Goal: Communication & Community: Answer question/provide support

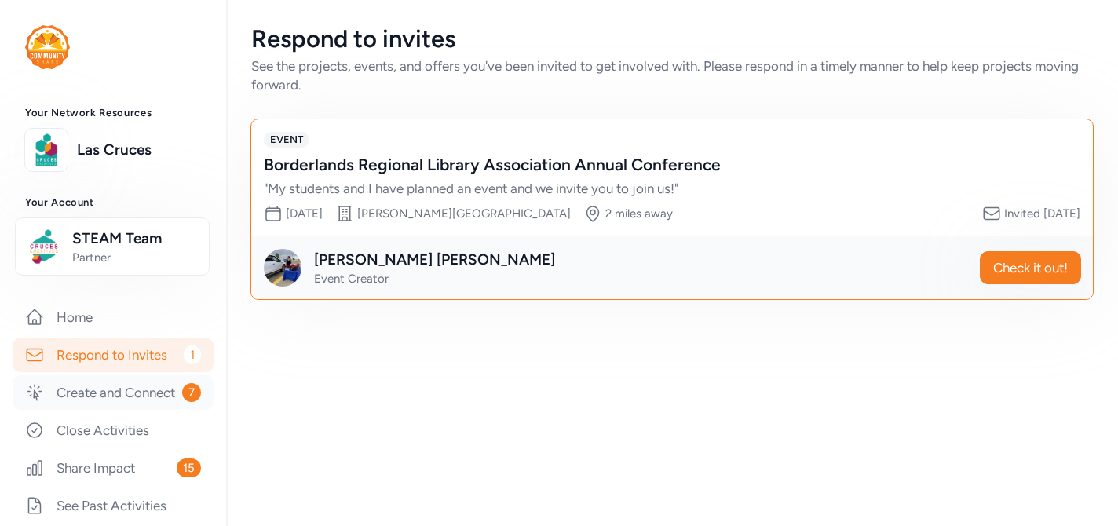
click at [120, 393] on link "Create and Connect 7" at bounding box center [113, 392] width 201 height 35
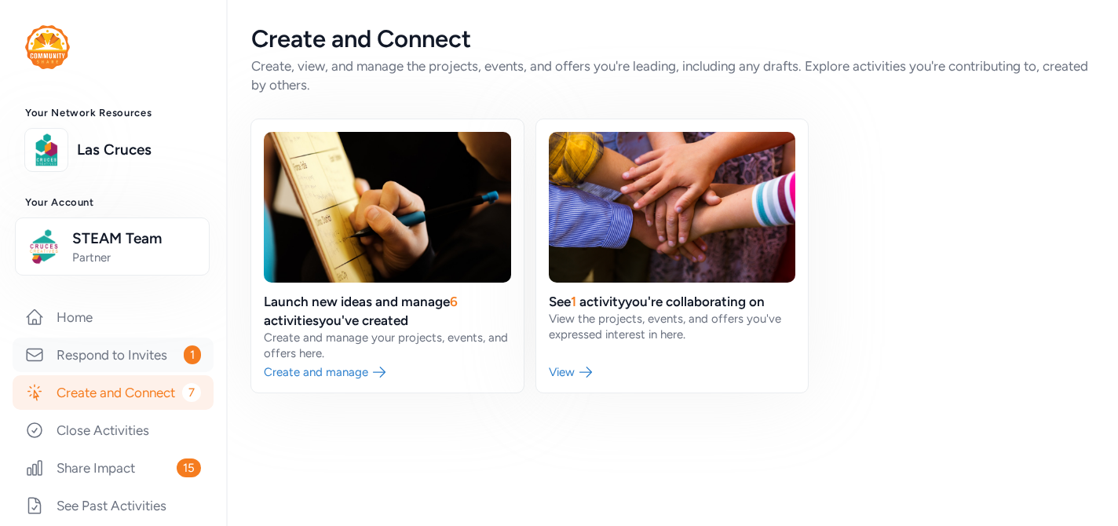
click at [134, 355] on link "Respond to Invites 1" at bounding box center [113, 354] width 201 height 35
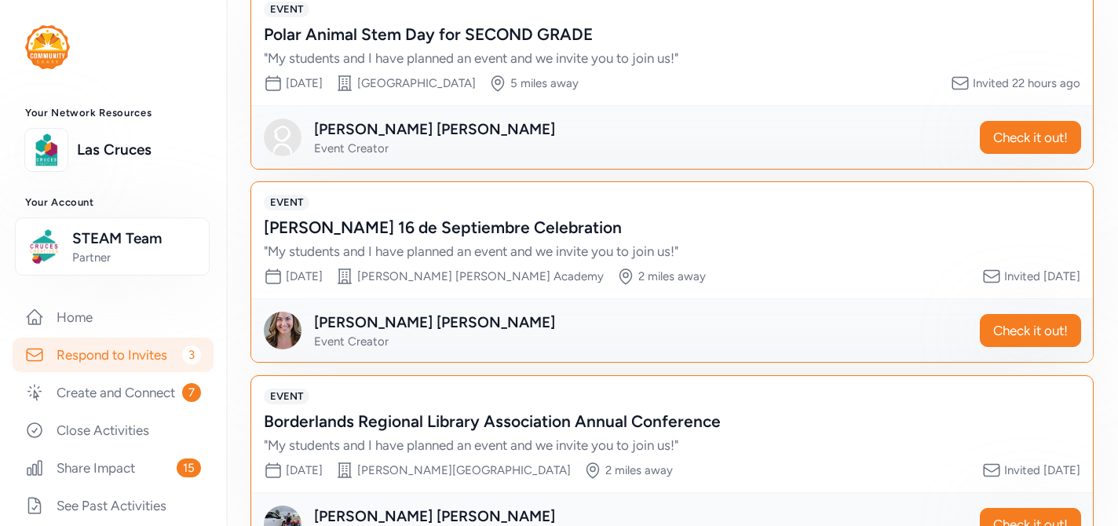
scroll to position [186, 0]
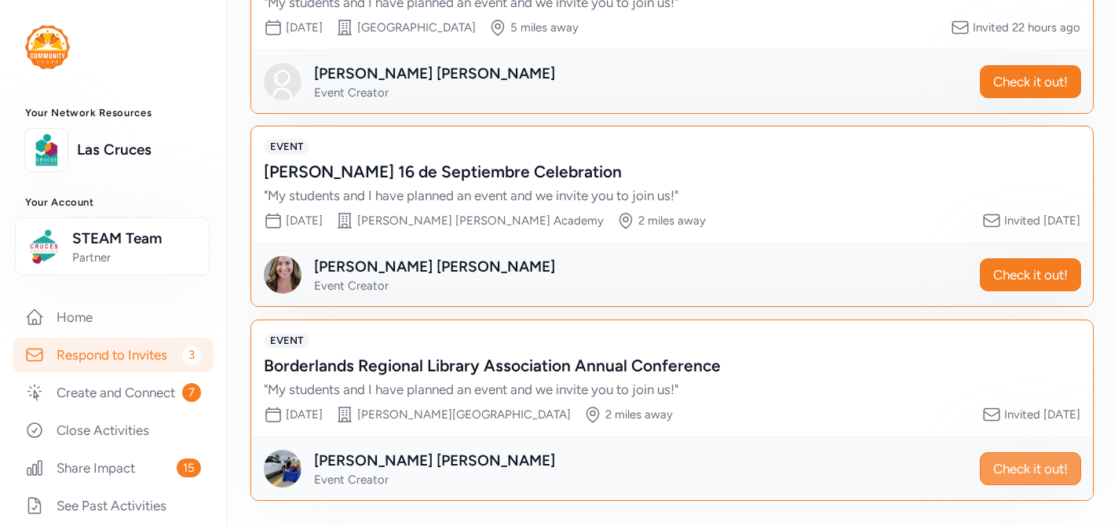
click at [999, 468] on span "Check it out!" at bounding box center [1030, 468] width 75 height 19
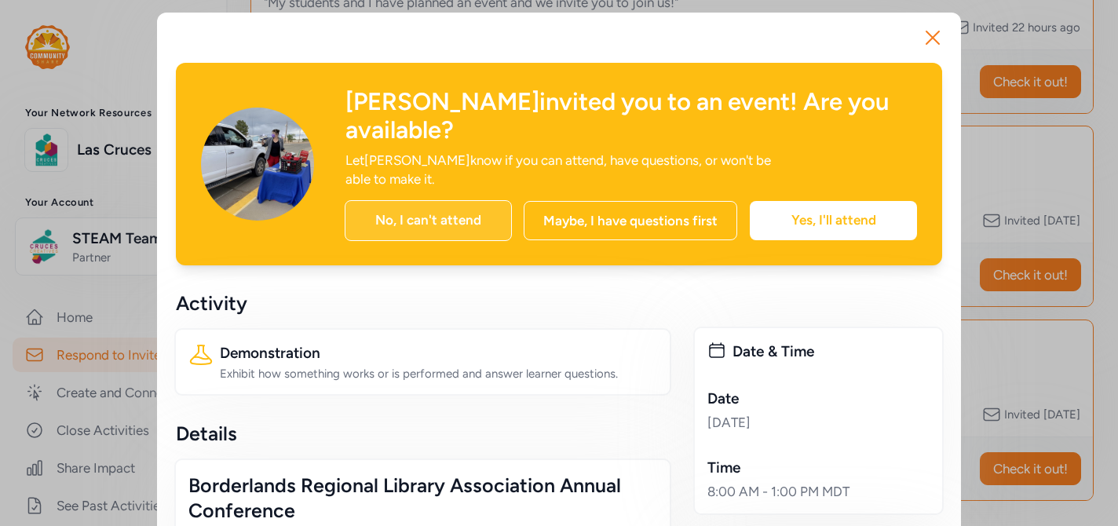
click at [446, 222] on div "No, I can't attend" at bounding box center [428, 220] width 167 height 41
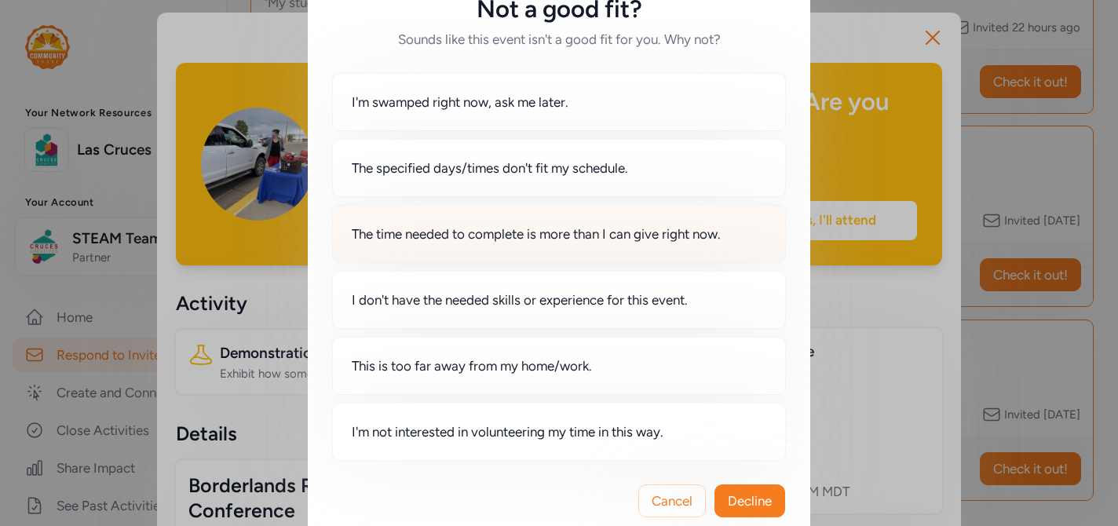
scroll to position [71, 0]
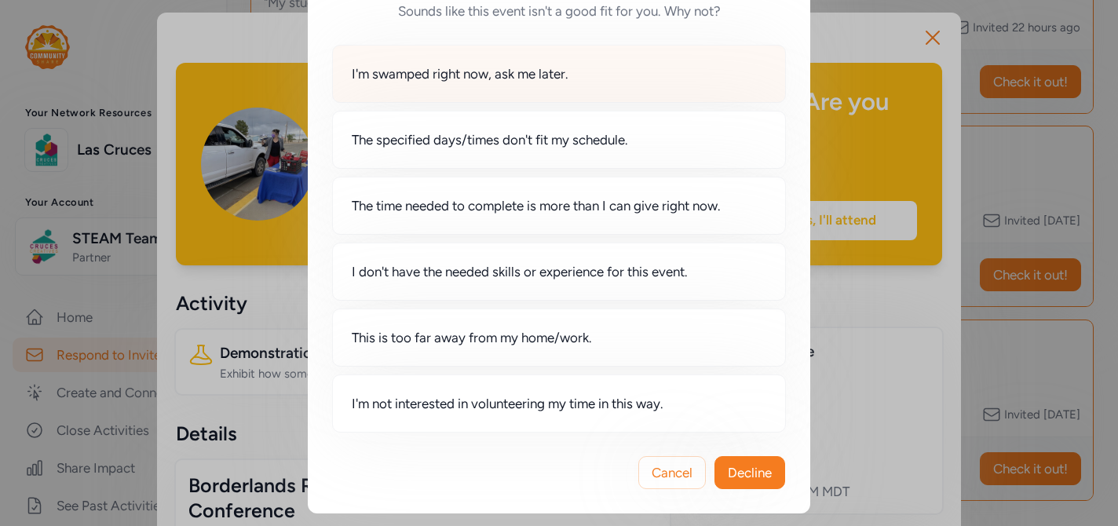
click at [516, 86] on div "I'm swamped right now, ask me later." at bounding box center [559, 74] width 454 height 58
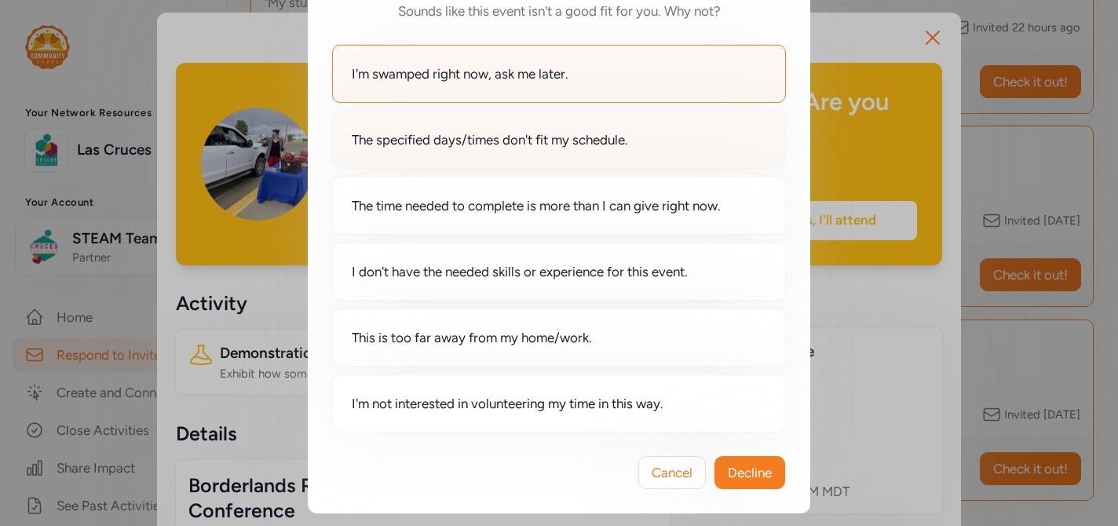
click at [600, 160] on div "The specified days/times don't fit my schedule." at bounding box center [559, 140] width 454 height 58
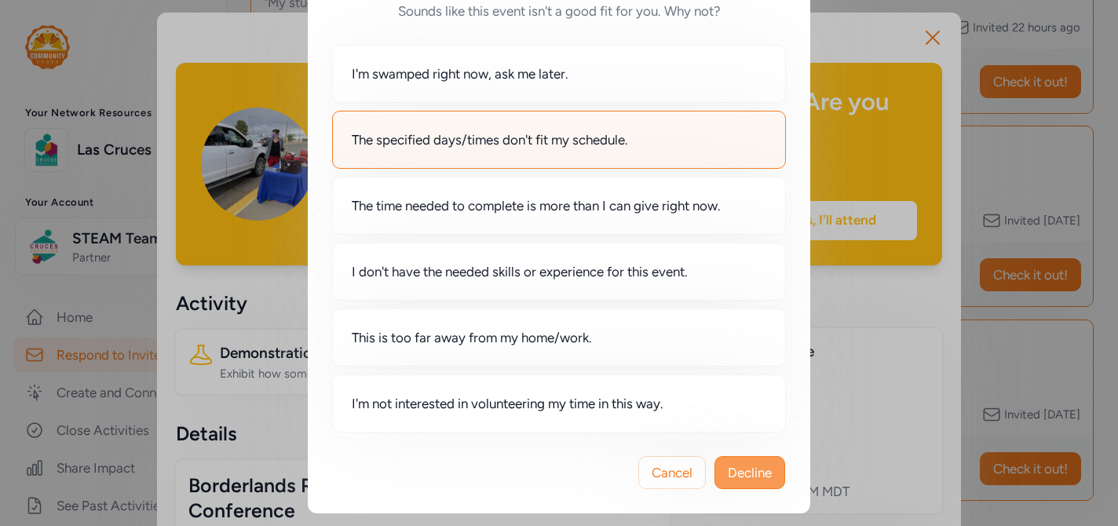
click at [747, 480] on span "Decline" at bounding box center [750, 472] width 44 height 19
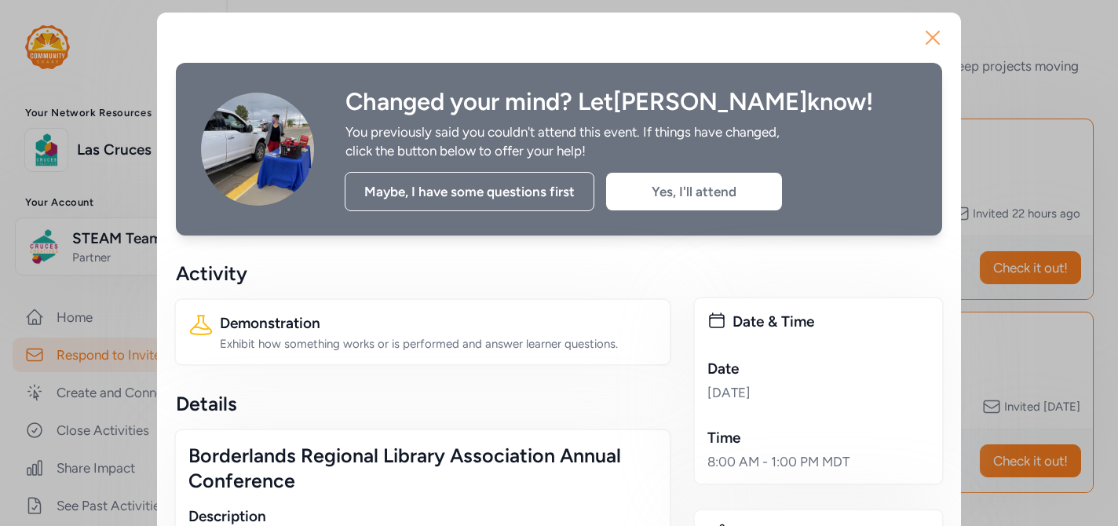
click at [928, 38] on icon "button" at bounding box center [932, 37] width 25 height 25
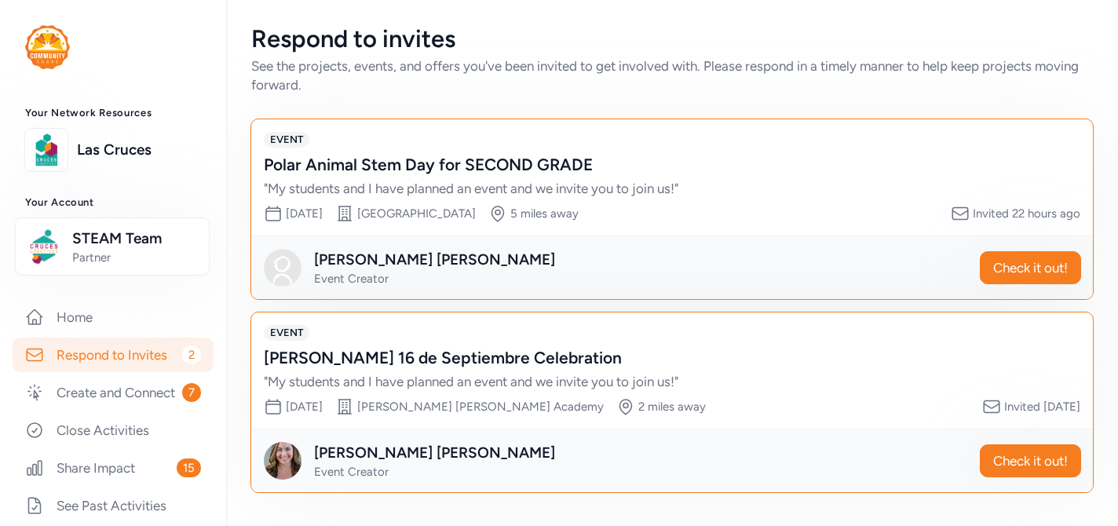
click at [715, 356] on div "[PERSON_NAME] 16 de Septiembre Celebration" at bounding box center [656, 358] width 785 height 22
click at [999, 459] on span "Check it out!" at bounding box center [1030, 460] width 75 height 19
